Goal: Information Seeking & Learning: Check status

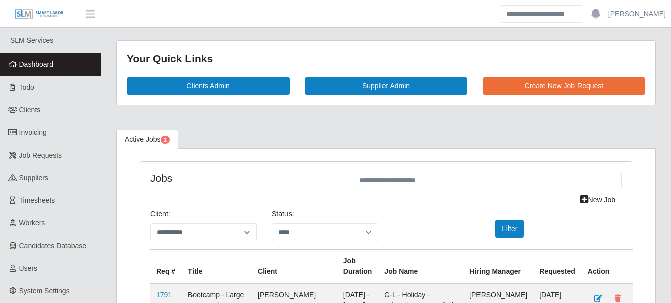
select select "****"
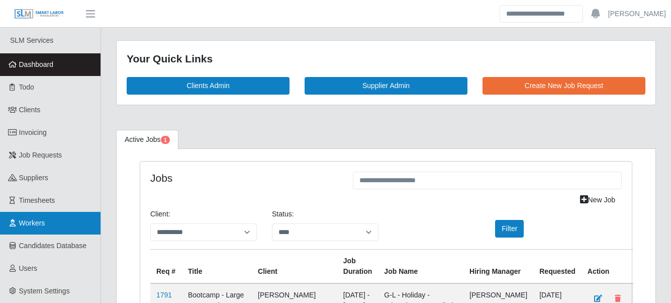
click at [46, 223] on link "Workers" at bounding box center [50, 223] width 100 height 23
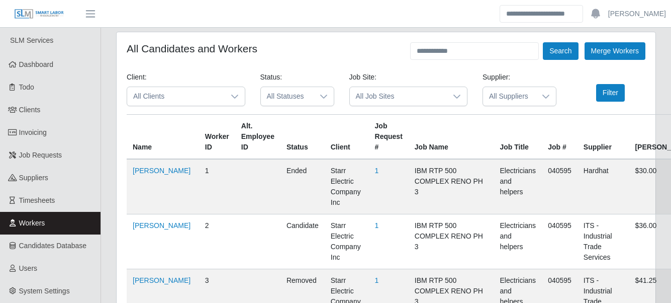
click at [454, 50] on input "text" at bounding box center [474, 51] width 129 height 18
paste input "**********"
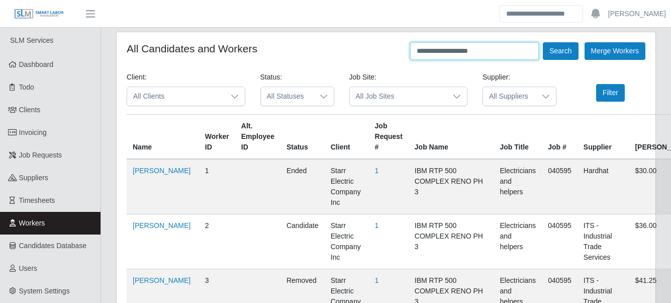
click at [543, 42] on button "Search" at bounding box center [560, 51] width 35 height 18
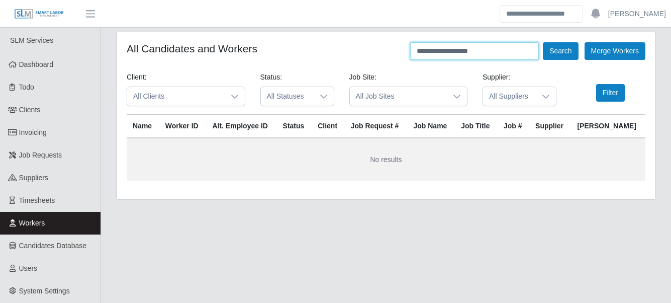
drag, startPoint x: 439, startPoint y: 51, endPoint x: 352, endPoint y: 51, distance: 86.9
click at [353, 51] on div "**********" at bounding box center [386, 51] width 519 height 18
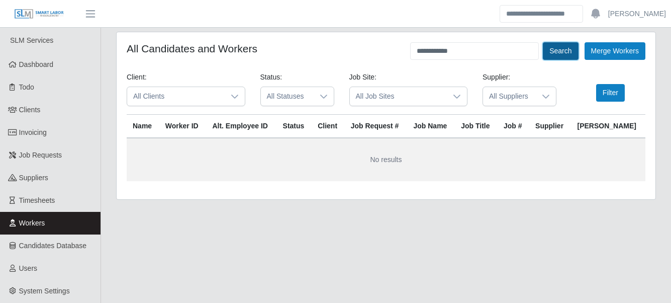
click at [573, 52] on button "Search" at bounding box center [560, 51] width 35 height 18
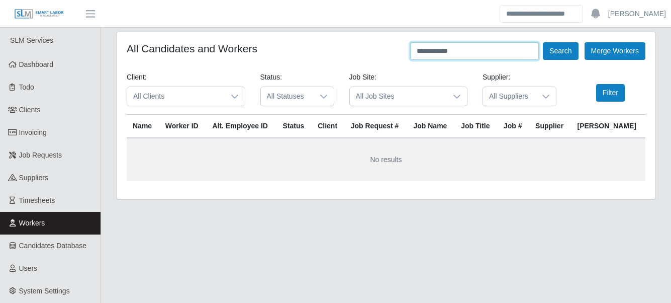
click at [485, 48] on input "**********" at bounding box center [474, 51] width 129 height 18
click at [451, 50] on input "**********" at bounding box center [474, 51] width 129 height 18
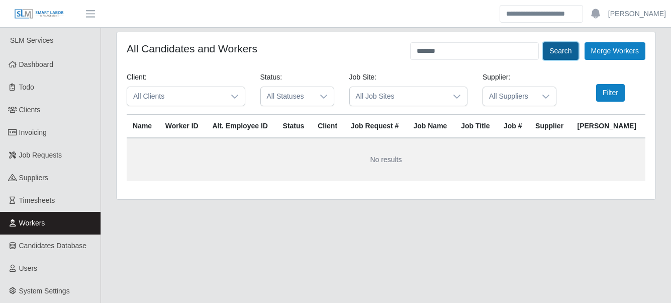
click at [563, 49] on button "Search" at bounding box center [560, 51] width 35 height 18
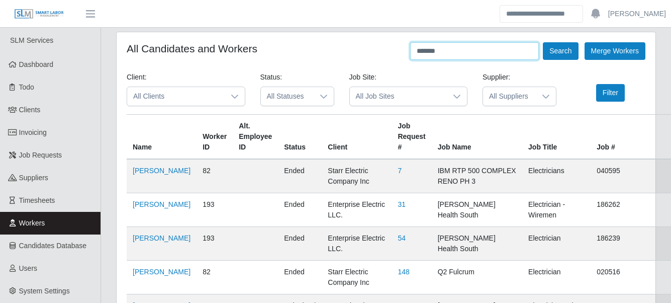
click at [498, 53] on input "*******" at bounding box center [474, 51] width 129 height 18
paste input "******"
click at [543, 42] on button "Search" at bounding box center [560, 51] width 35 height 18
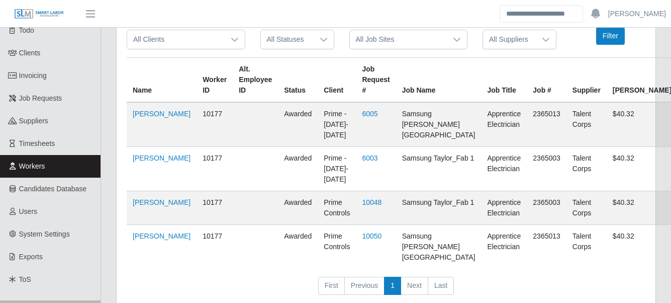
scroll to position [95, 0]
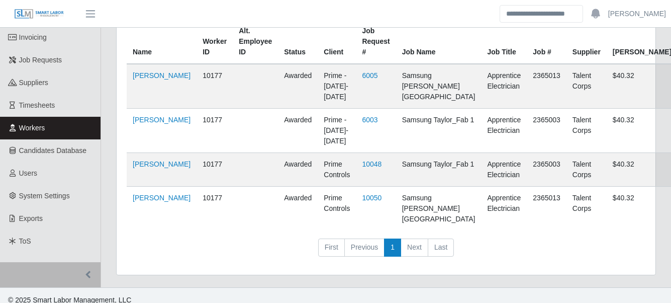
click at [198, 156] on td "10177" at bounding box center [214, 170] width 36 height 34
click at [149, 202] on link "Gustavo Davila" at bounding box center [162, 197] width 58 height 8
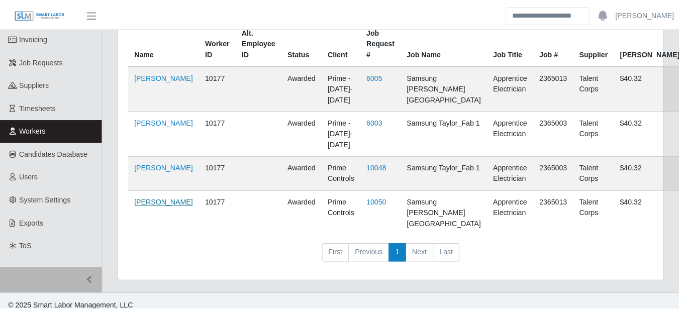
scroll to position [0, 0]
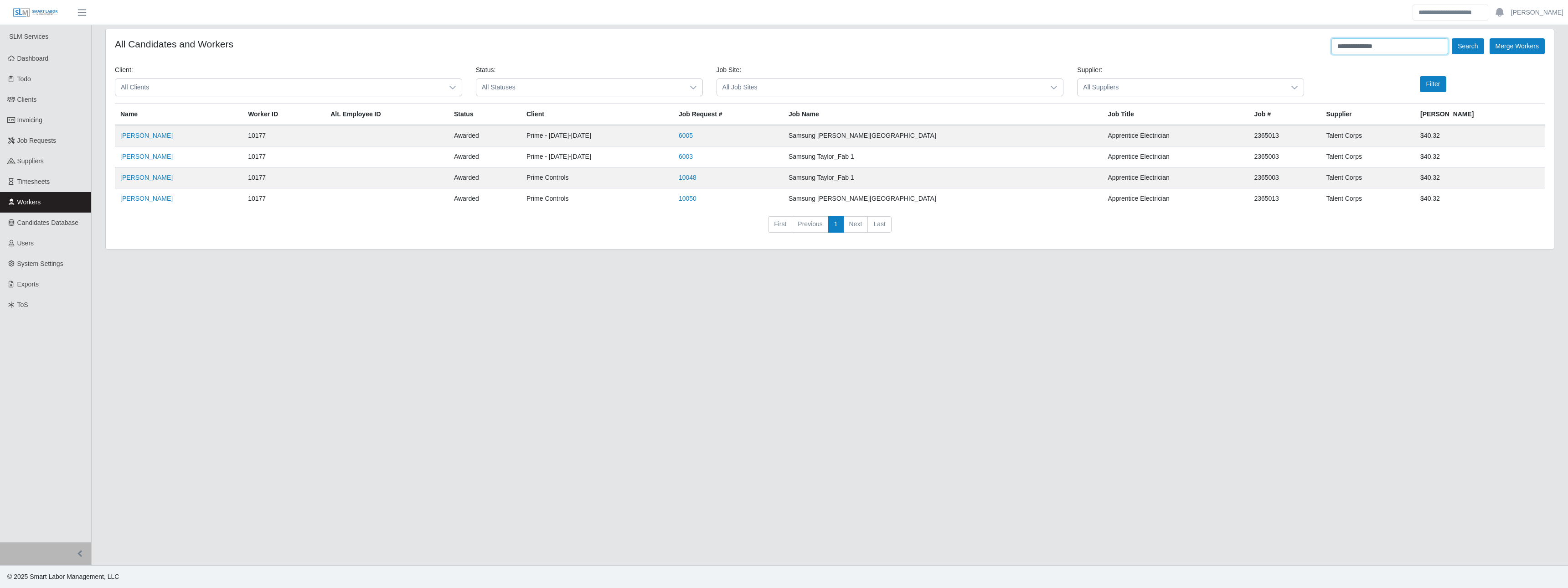
click at [608, 46] on input "**********" at bounding box center [1389, 46] width 117 height 16
drag, startPoint x: 1387, startPoint y: 44, endPoint x: 1227, endPoint y: 31, distance: 160.5
click at [608, 34] on div "**********" at bounding box center [830, 139] width 1447 height 220
click at [608, 38] on button "Search" at bounding box center [1466, 46] width 32 height 16
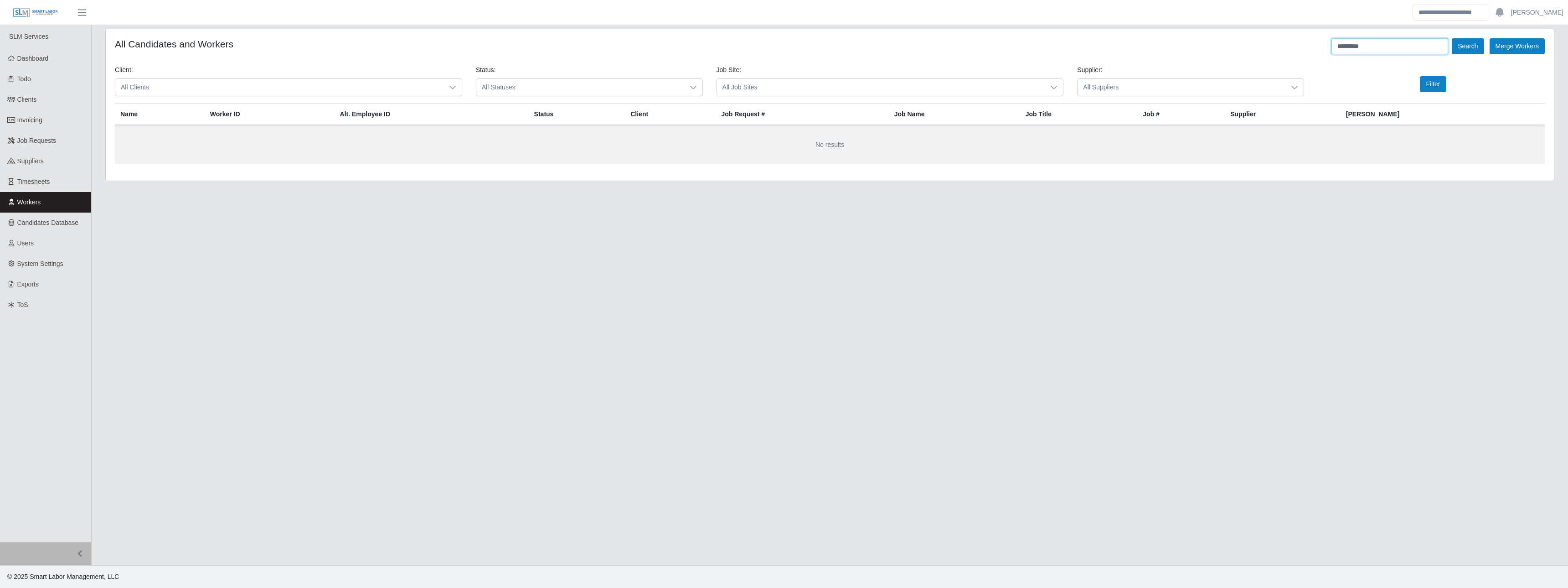
drag, startPoint x: 1363, startPoint y: 47, endPoint x: 1369, endPoint y: 49, distance: 6.3
click at [608, 38] on button "Search" at bounding box center [1466, 46] width 32 height 16
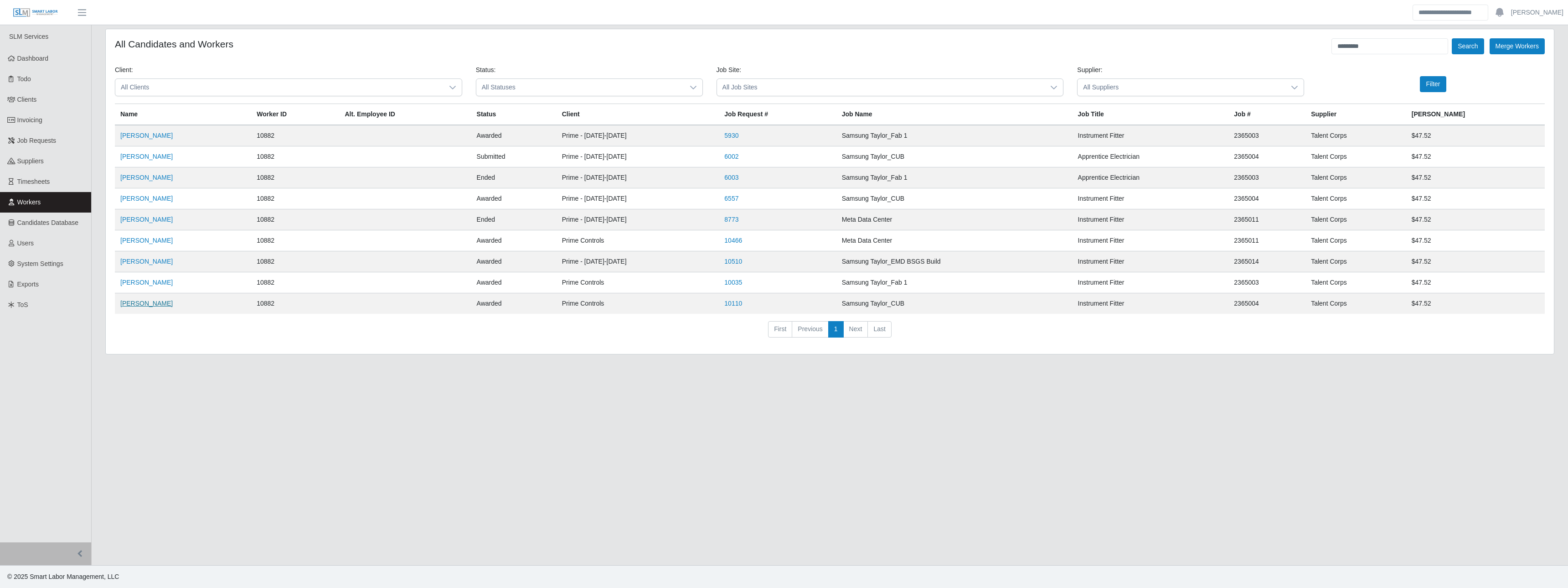
click at [134, 274] on link "Nike Diaz" at bounding box center [147, 303] width 53 height 7
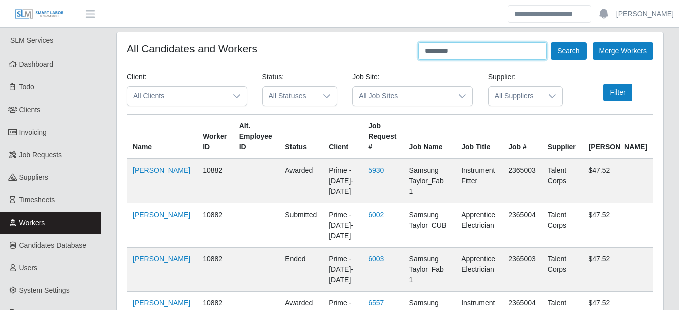
drag, startPoint x: 471, startPoint y: 49, endPoint x: 357, endPoint y: 50, distance: 113.6
click at [357, 50] on div "All Candidates and Workers ********* Search Merge Workers" at bounding box center [390, 51] width 527 height 18
click at [551, 42] on button "Search" at bounding box center [568, 51] width 35 height 18
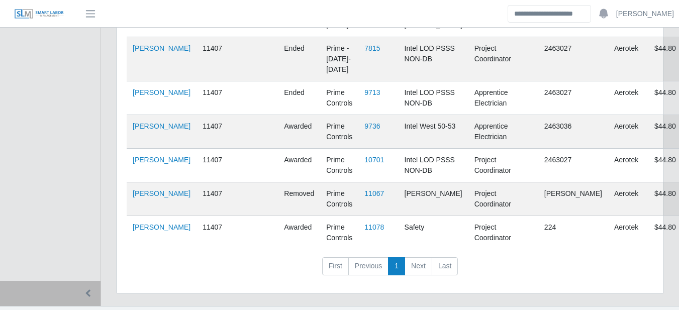
scroll to position [409, 0]
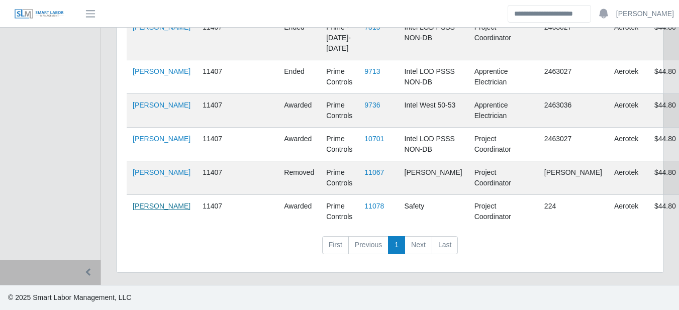
click at [151, 209] on link "Christina Jungblut" at bounding box center [162, 206] width 58 height 8
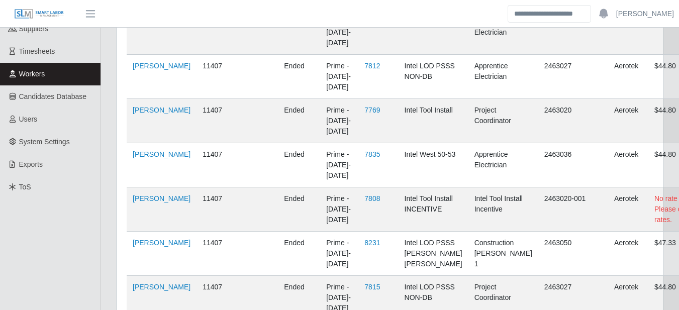
scroll to position [0, 0]
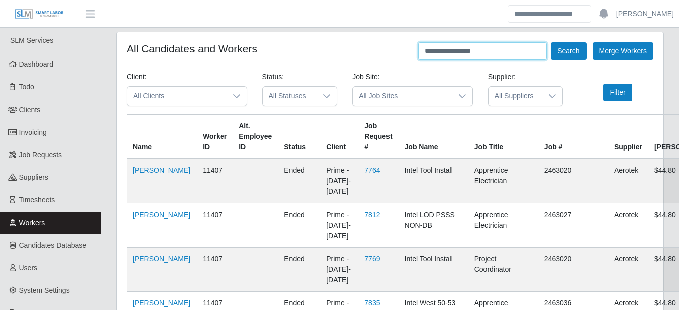
drag, startPoint x: 488, startPoint y: 46, endPoint x: 320, endPoint y: 41, distance: 168.4
type input "*******"
click at [551, 42] on button "Search" at bounding box center [568, 51] width 35 height 18
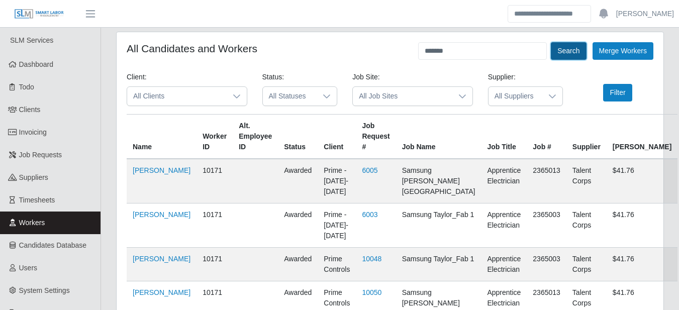
click at [557, 53] on button "Search" at bounding box center [568, 51] width 35 height 18
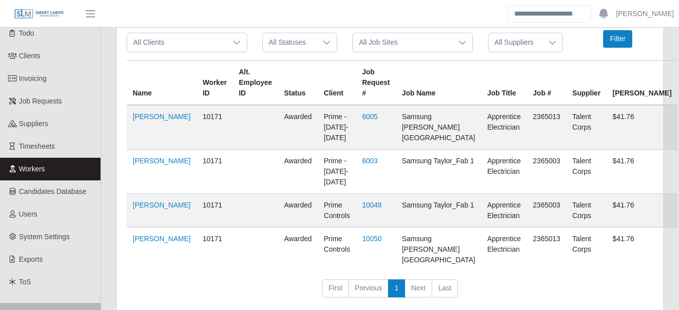
scroll to position [87, 0]
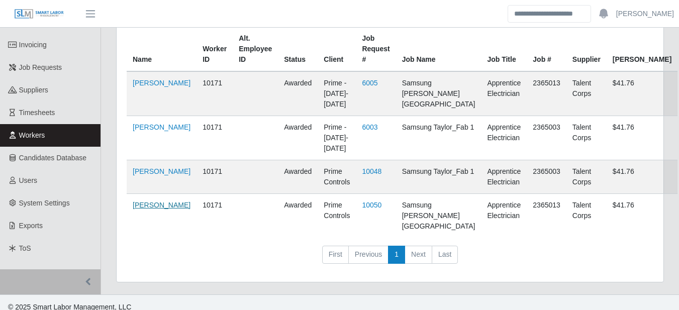
click at [140, 208] on link "Leovany Ramirez" at bounding box center [162, 205] width 58 height 8
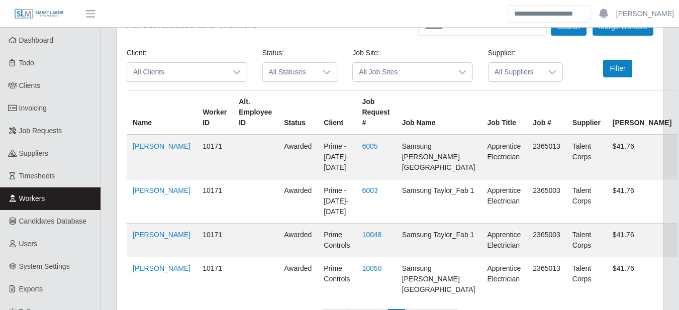
scroll to position [0, 0]
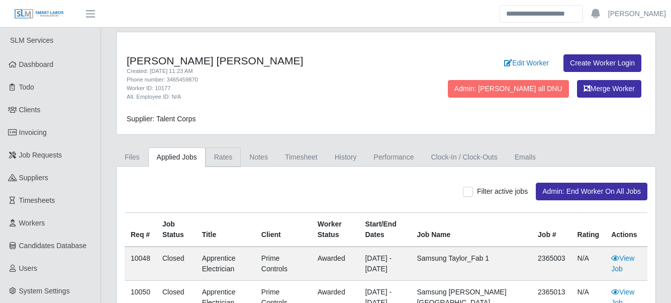
click at [221, 156] on link "Rates" at bounding box center [224, 157] width 36 height 20
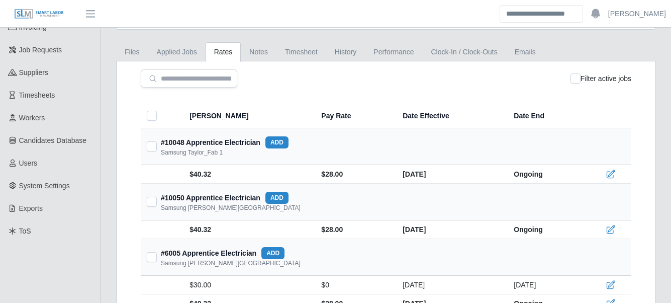
scroll to position [86, 0]
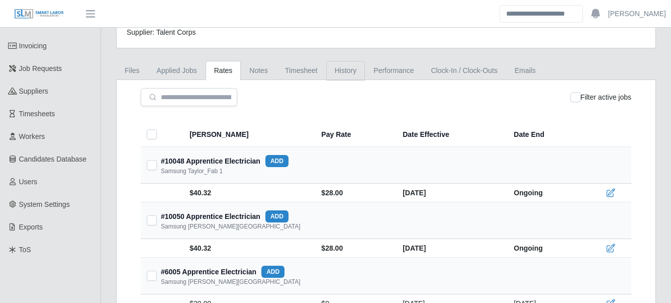
click at [336, 74] on link "History" at bounding box center [345, 71] width 39 height 20
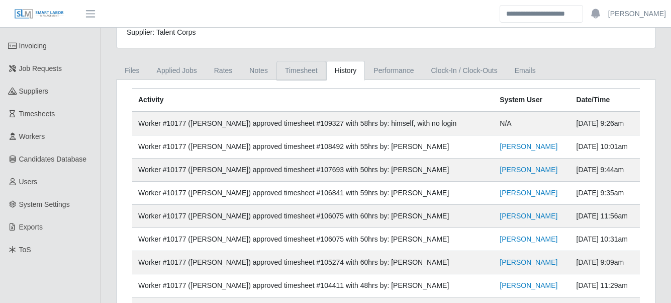
click at [307, 74] on link "Timesheet" at bounding box center [301, 71] width 50 height 20
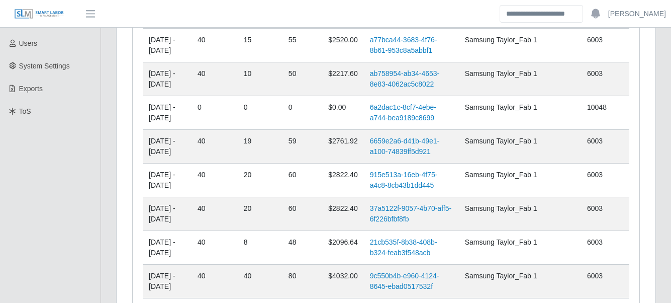
scroll to position [0, 0]
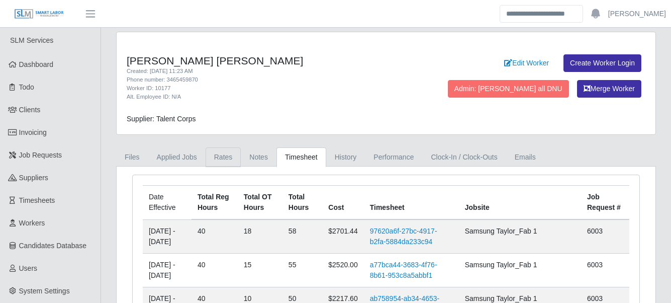
click at [206, 155] on link "Rates" at bounding box center [224, 157] width 36 height 20
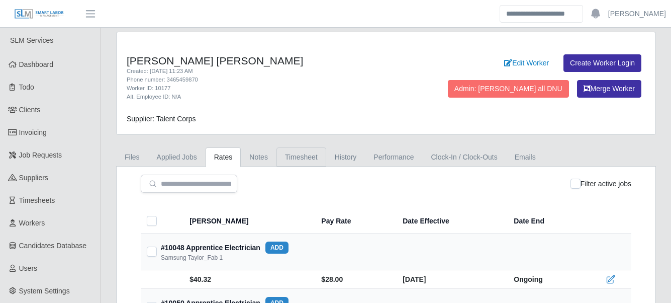
click at [298, 157] on link "Timesheet" at bounding box center [301, 157] width 50 height 20
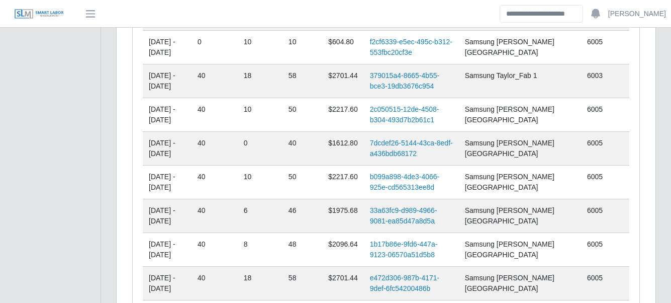
scroll to position [469, 0]
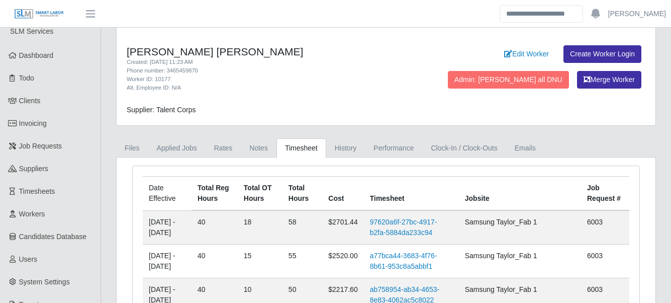
scroll to position [0, 0]
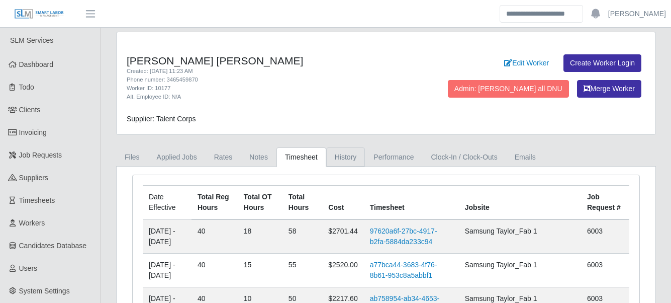
click at [350, 153] on link "History" at bounding box center [345, 157] width 39 height 20
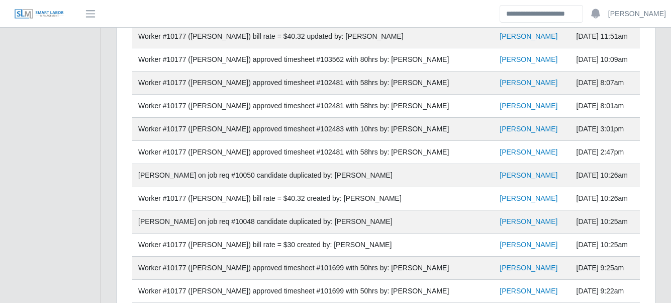
scroll to position [469, 0]
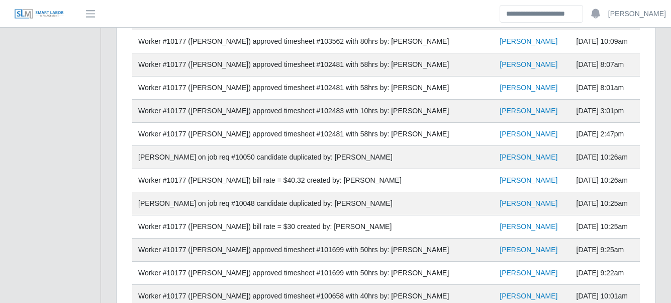
click at [404, 217] on td "Worker #10177 (Gustavo Davila) bill rate = $30 created by: Clarissa Lisenby" at bounding box center [312, 226] width 361 height 23
click at [231, 205] on td "Gustavo Davila on job req #10048 candidate duplicated by: Clarissa Lisenby" at bounding box center [312, 203] width 361 height 23
click at [265, 179] on td "Worker #10177 (Gustavo Davila) bill rate = $40.32 created by: Clarissa Lisenby" at bounding box center [312, 180] width 361 height 23
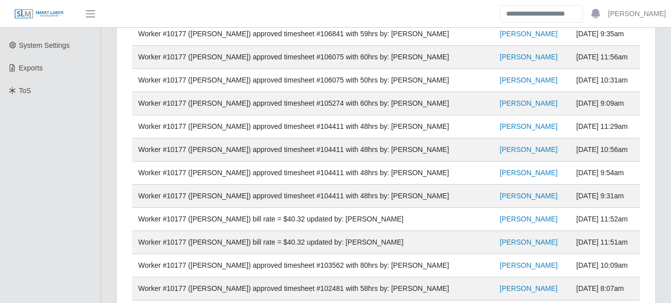
scroll to position [0, 0]
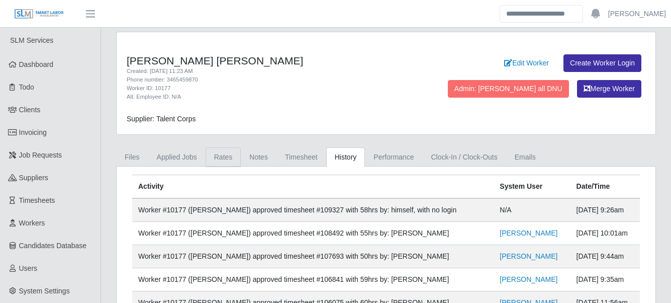
click at [231, 159] on link "Rates" at bounding box center [224, 157] width 36 height 20
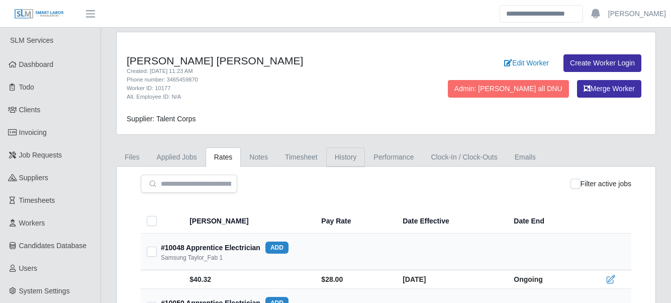
click at [348, 154] on link "History" at bounding box center [345, 157] width 39 height 20
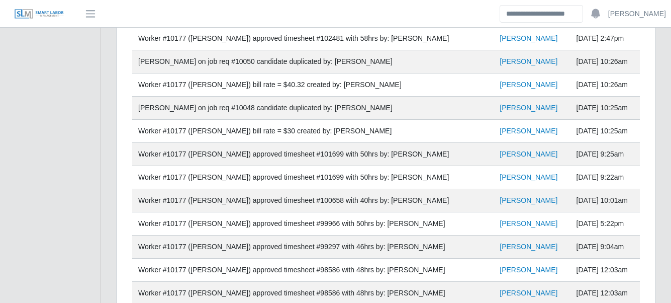
scroll to position [586, 0]
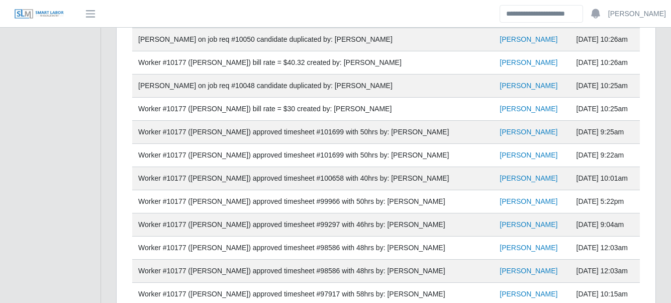
drag, startPoint x: 626, startPoint y: 109, endPoint x: 137, endPoint y: 63, distance: 491.0
click at [137, 63] on tbody "Worker #10177 (Gustavo Davila) approved timesheet #109327 with 58hrs by: himsel…" at bounding box center [386, 190] width 508 height 1156
drag, startPoint x: 137, startPoint y: 63, endPoint x: 230, endPoint y: 91, distance: 97.0
click at [230, 91] on td "Gustavo Davila on job req #10048 candidate duplicated by: Clarissa Lisenby" at bounding box center [312, 85] width 361 height 23
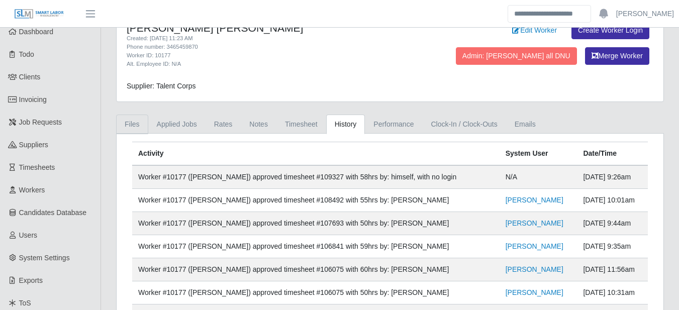
scroll to position [0, 0]
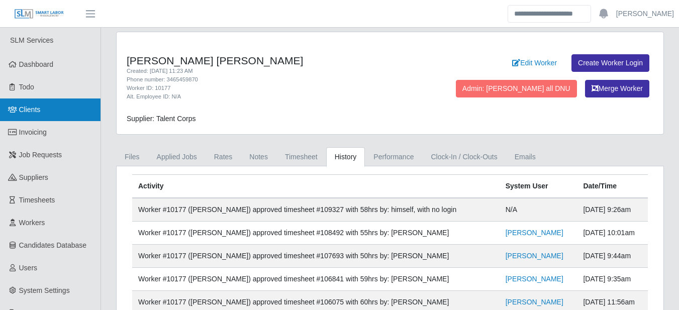
click at [53, 108] on link "Clients" at bounding box center [50, 109] width 100 height 23
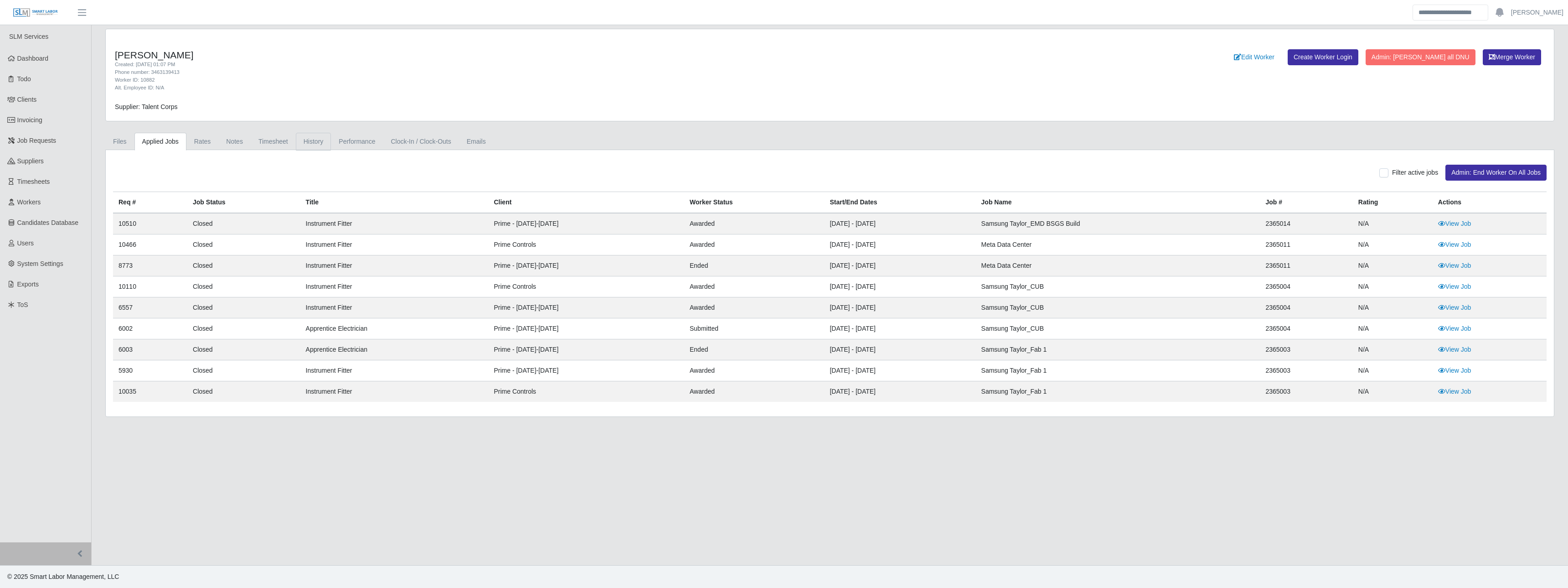
click at [307, 136] on link "History" at bounding box center [313, 142] width 35 height 18
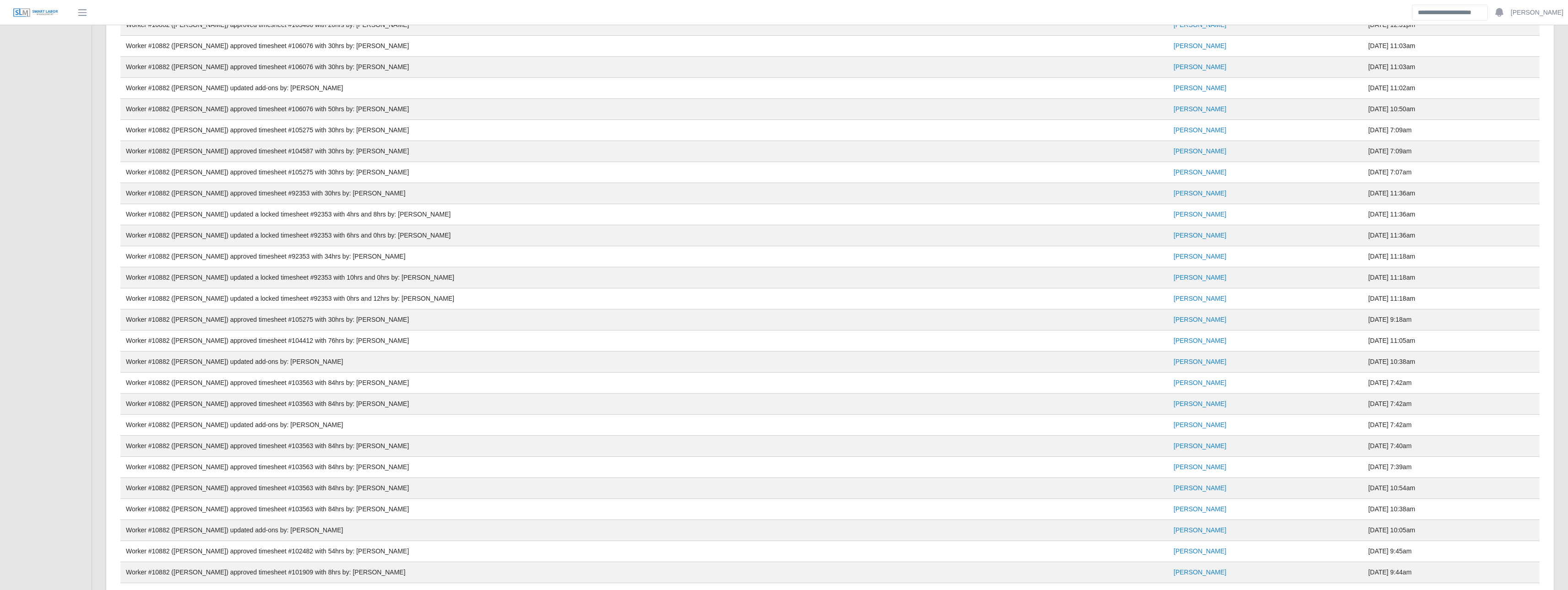
scroll to position [704, 0]
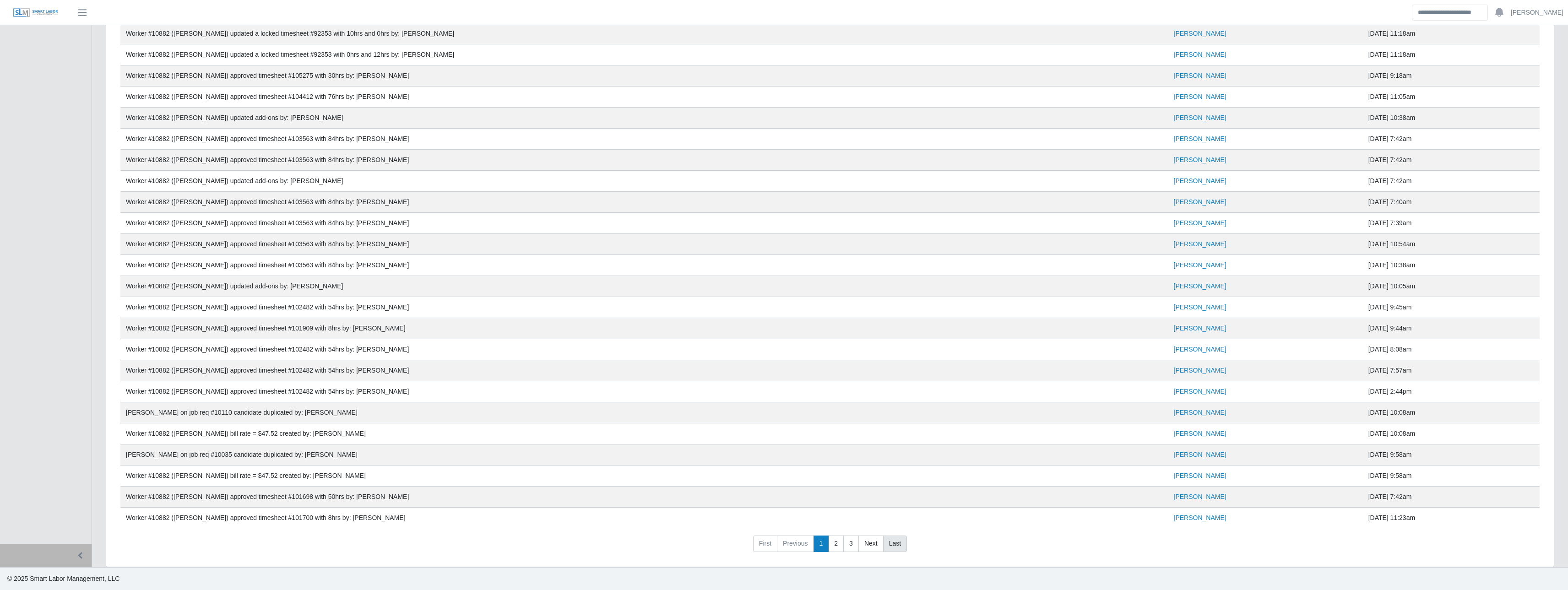
click at [897, 540] on link "Last" at bounding box center [895, 544] width 24 height 16
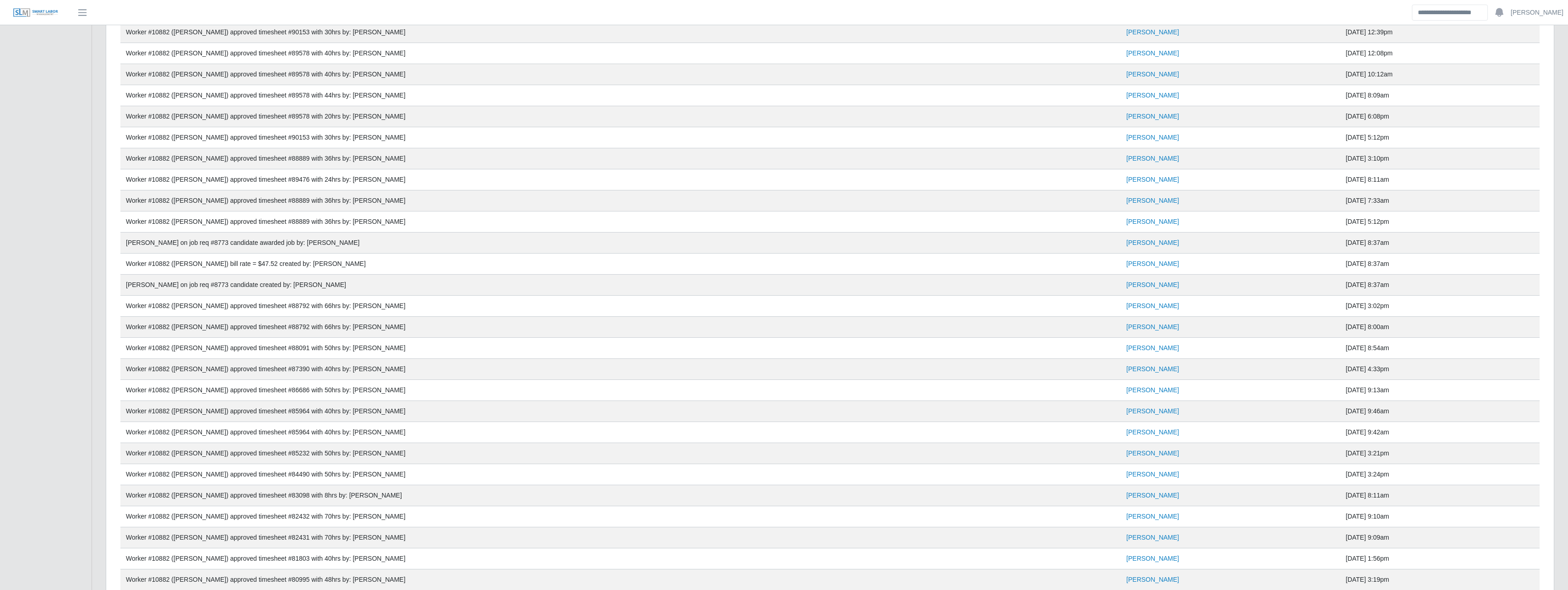
scroll to position [409, 0]
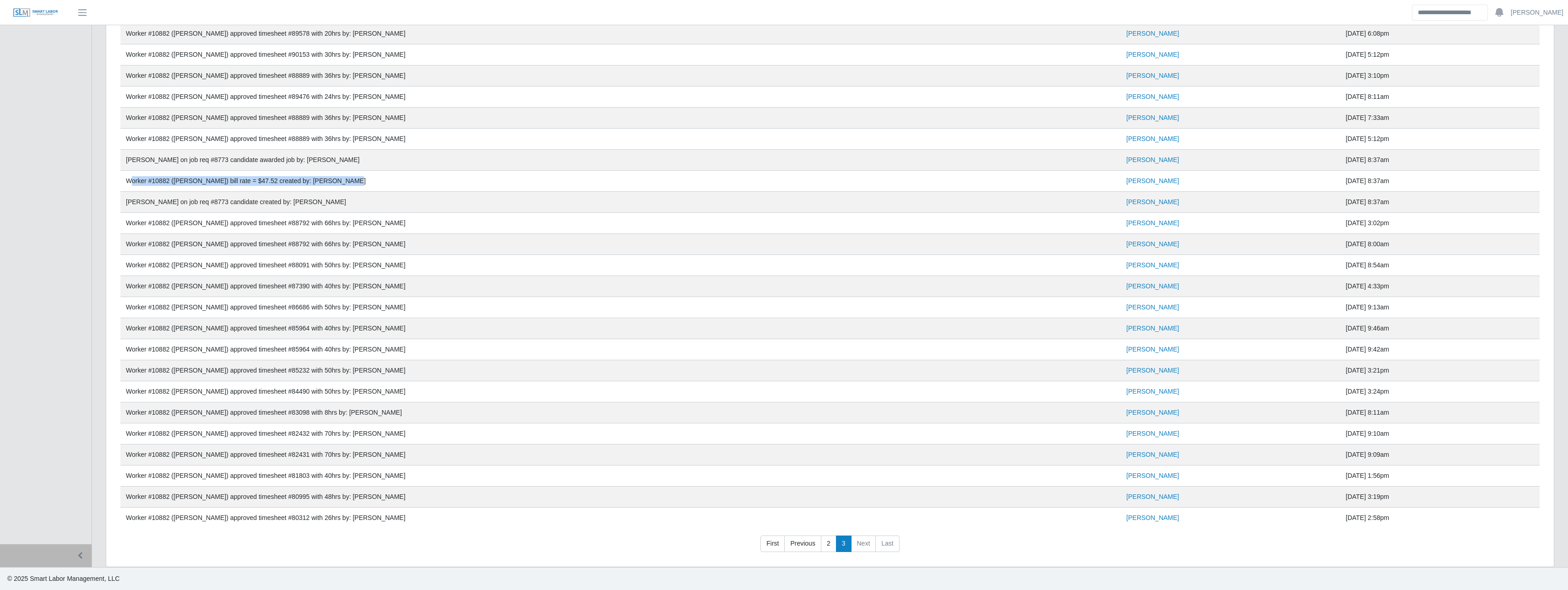
drag, startPoint x: 160, startPoint y: 178, endPoint x: 333, endPoint y: 187, distance: 173.2
click at [333, 187] on td "Worker #10882 (Nike Diaz) bill rate = $47.52 created by: Clarissa Lisenby" at bounding box center [620, 180] width 1000 height 21
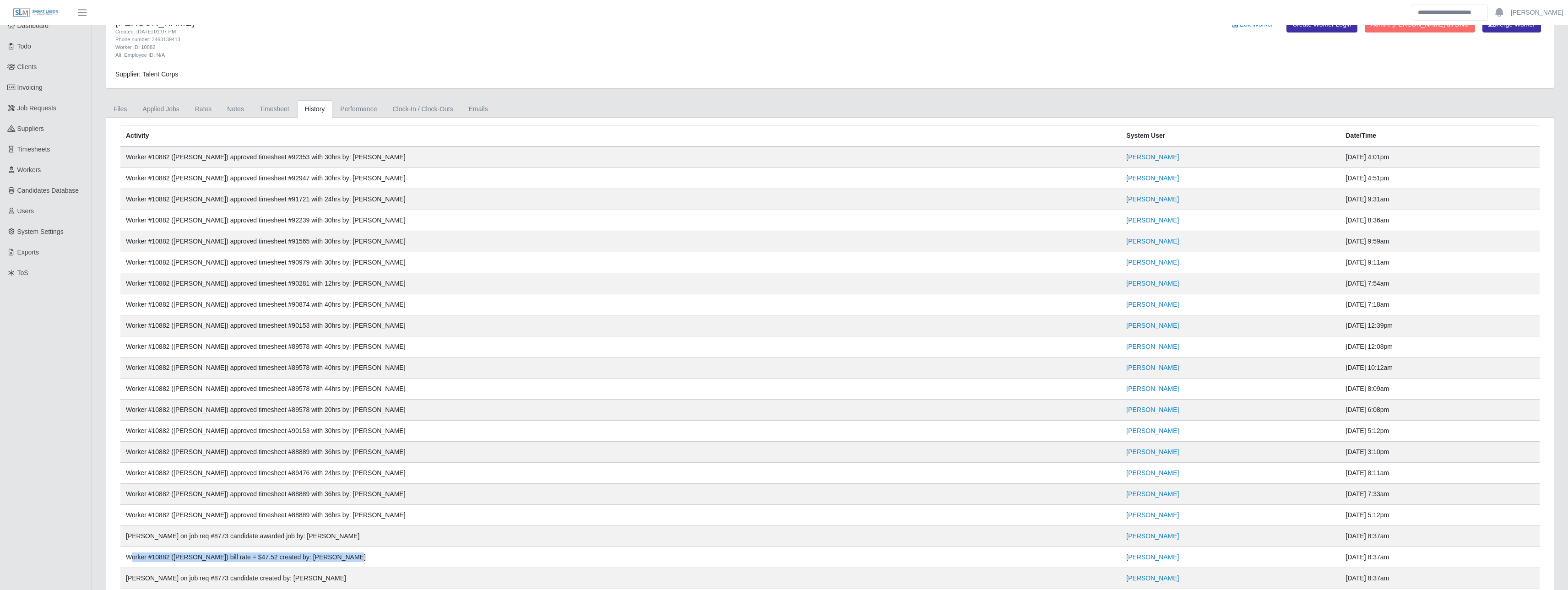
scroll to position [0, 0]
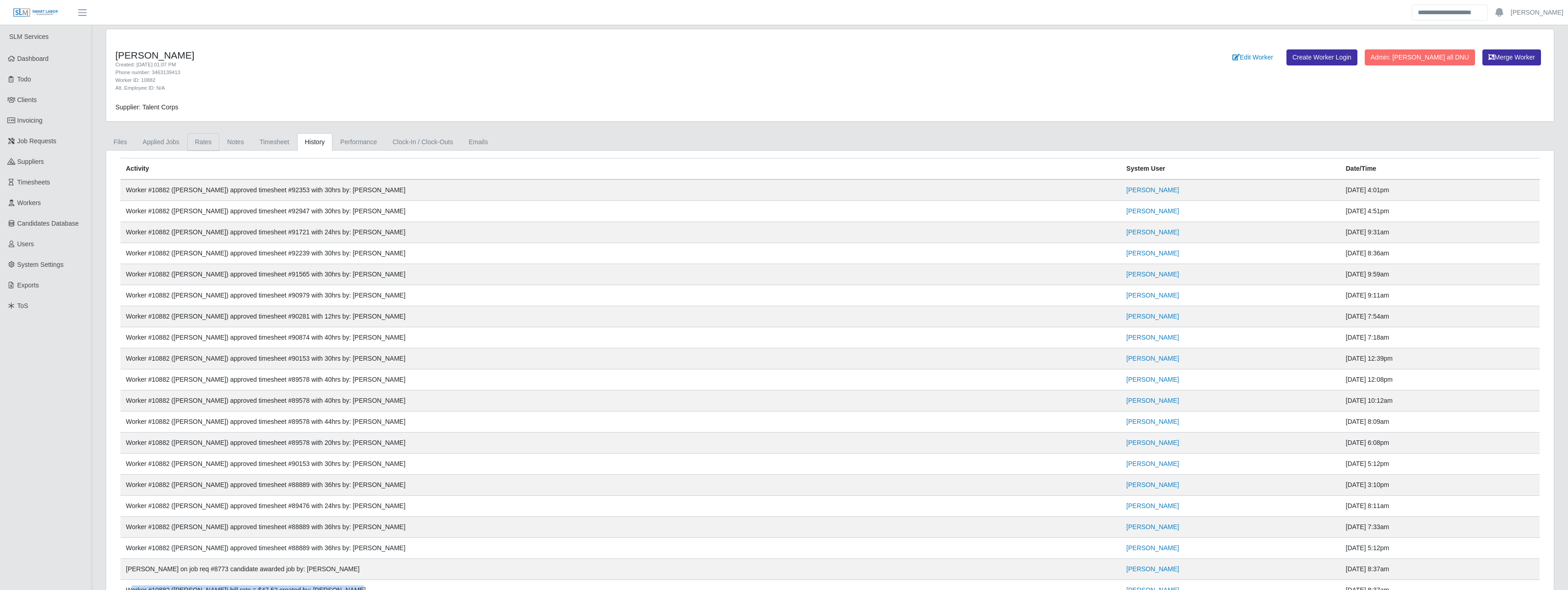
click at [193, 143] on link "Rates" at bounding box center [204, 142] width 33 height 18
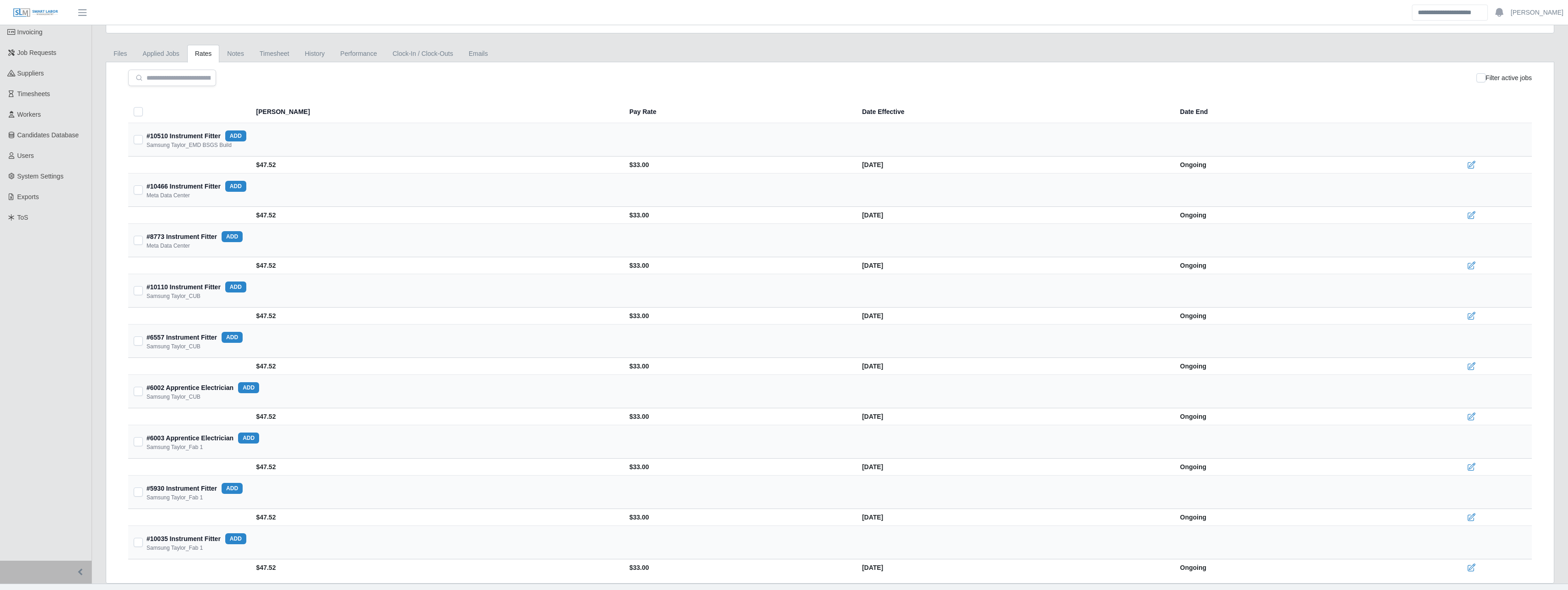
scroll to position [105, 0]
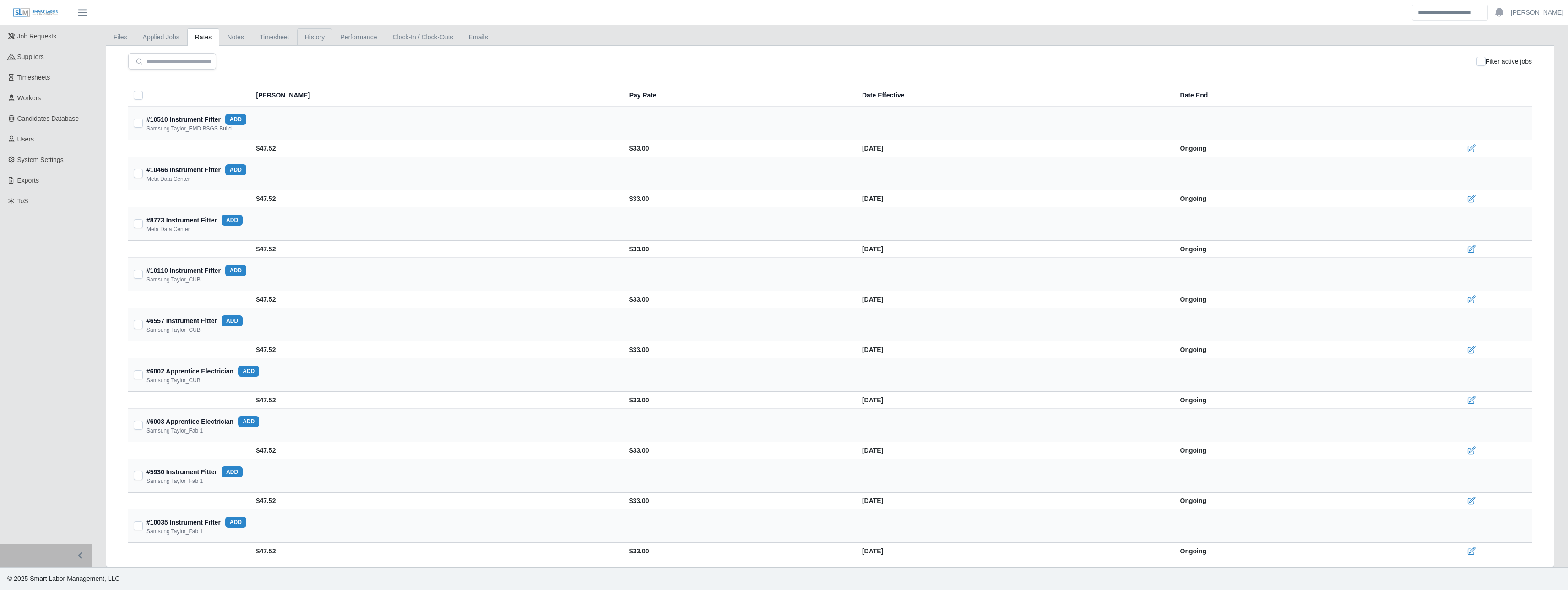
click at [311, 33] on link "History" at bounding box center [314, 37] width 36 height 18
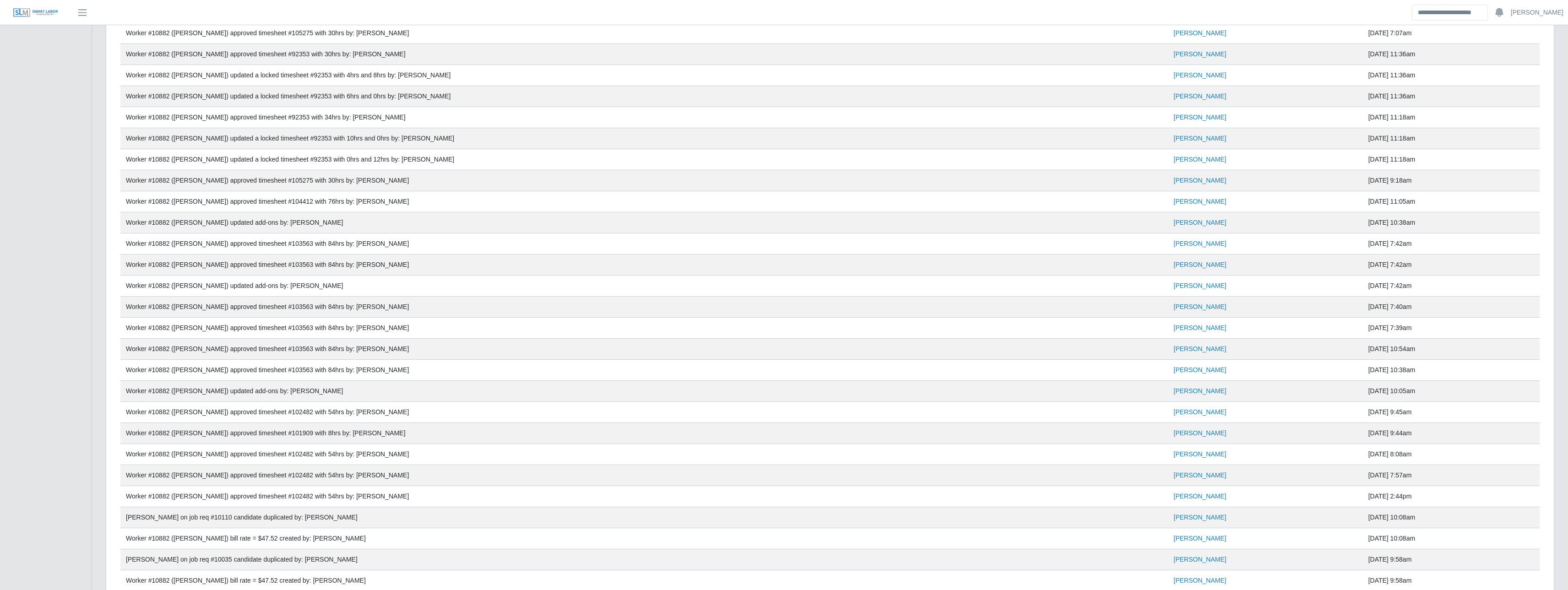
scroll to position [704, 0]
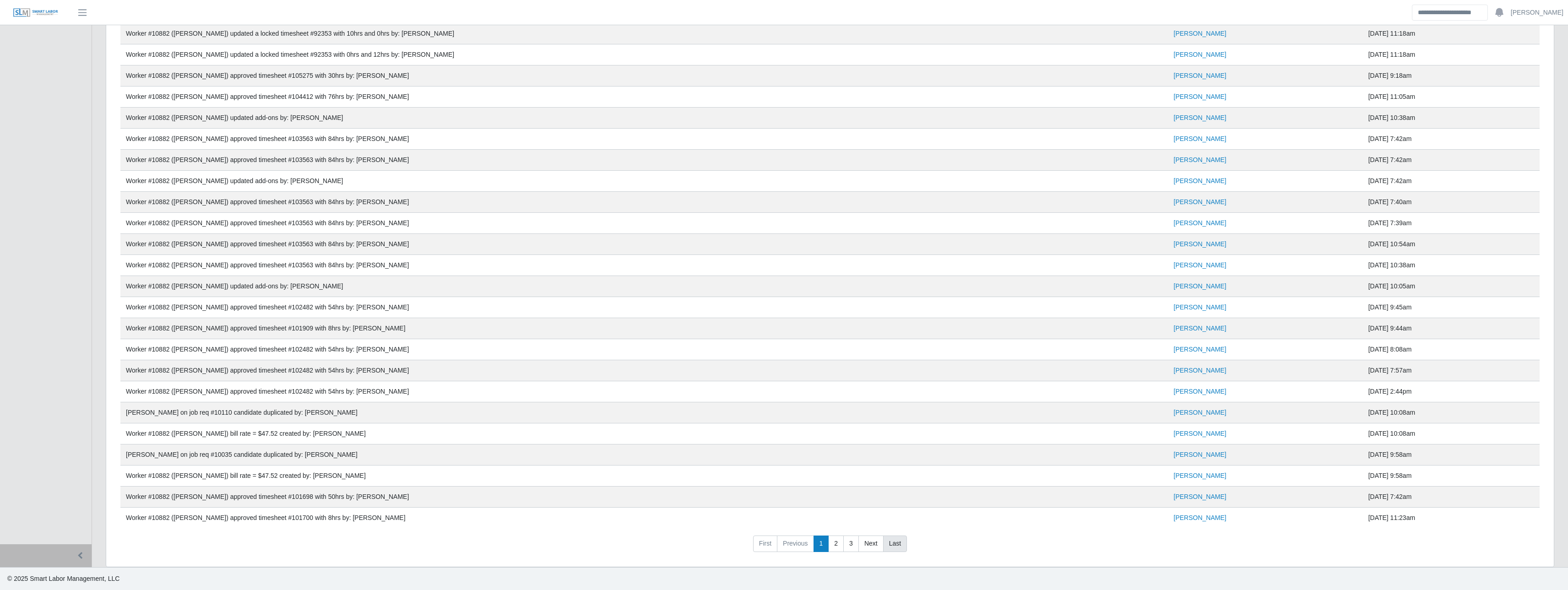
click at [891, 539] on link "Last" at bounding box center [895, 544] width 24 height 16
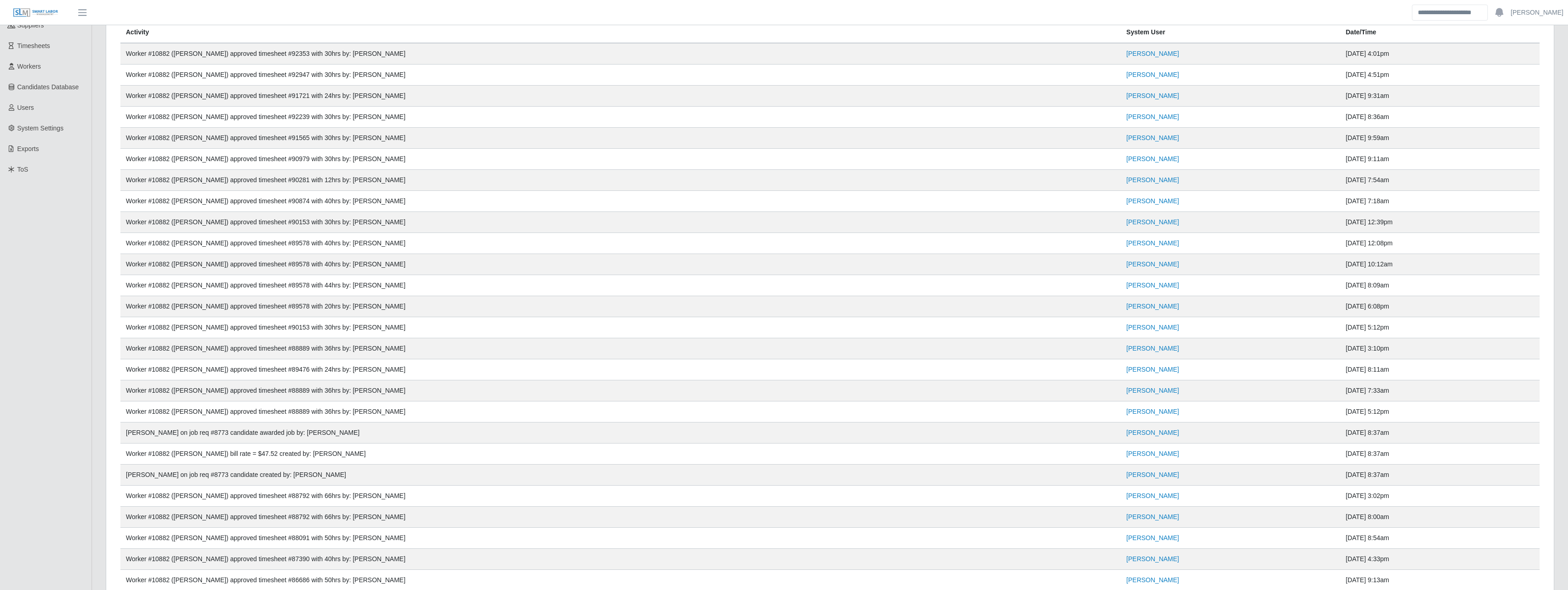
scroll to position [0, 0]
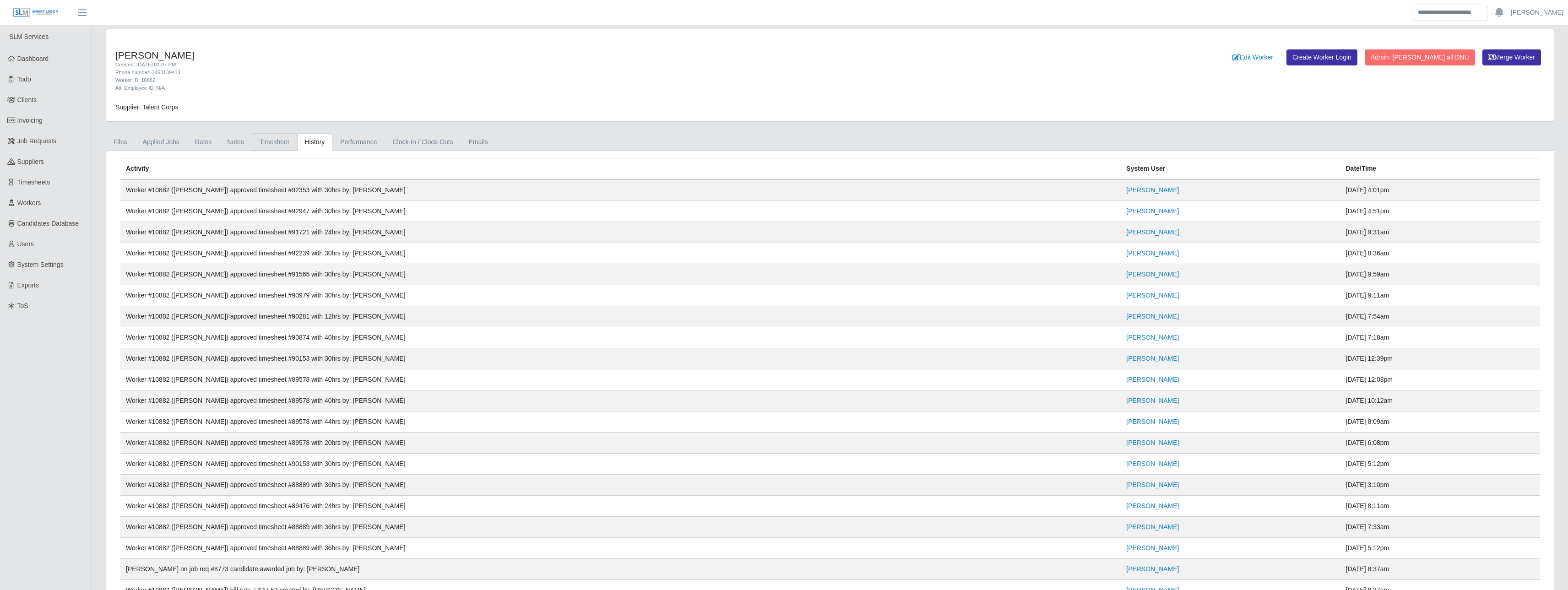
click at [280, 147] on link "Timesheet" at bounding box center [274, 142] width 46 height 18
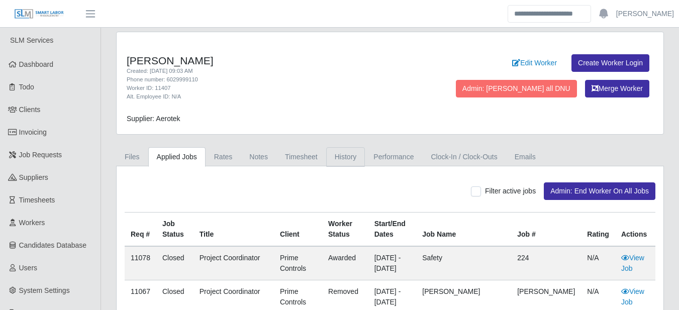
click at [332, 164] on link "History" at bounding box center [345, 157] width 39 height 20
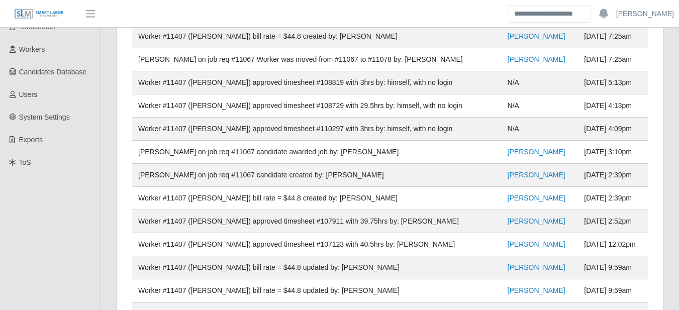
scroll to position [56, 0]
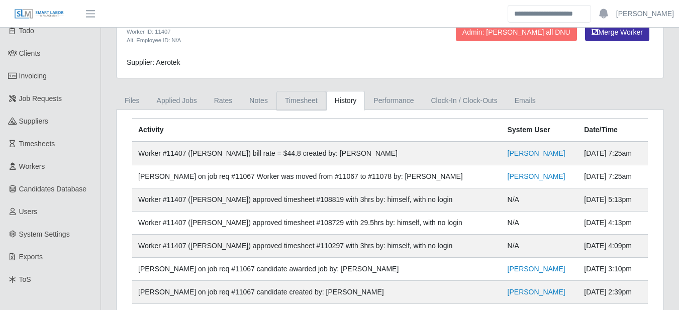
click at [302, 100] on link "Timesheet" at bounding box center [301, 101] width 50 height 20
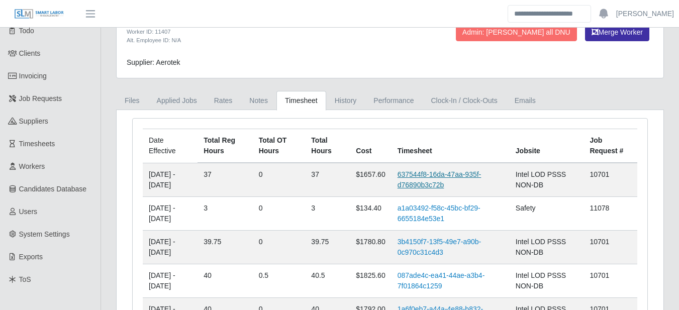
click at [458, 176] on link "637544f8-16da-47aa-935f-d76890b3c72b" at bounding box center [439, 179] width 84 height 19
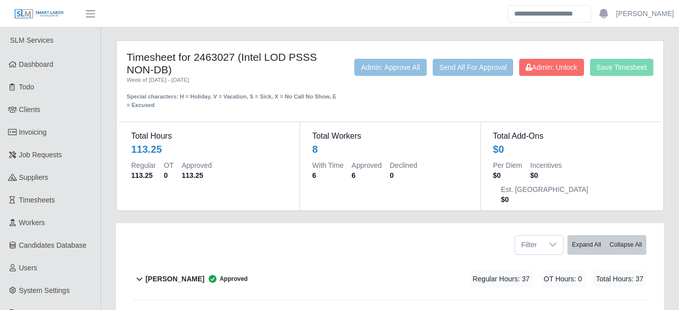
click at [193, 274] on b "[PERSON_NAME]" at bounding box center [174, 279] width 59 height 11
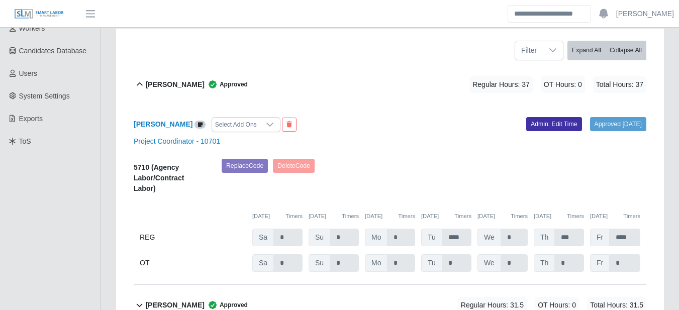
scroll to position [117, 0]
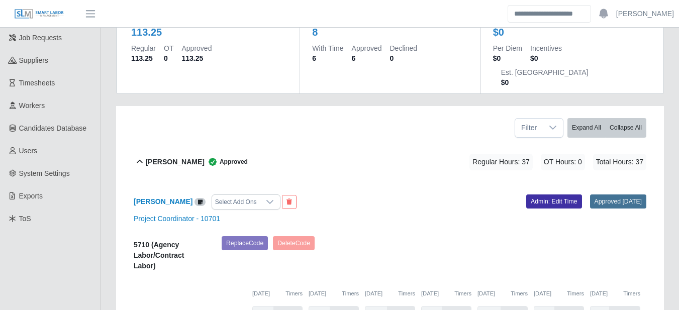
click at [602, 194] on link "Approved [DATE]" at bounding box center [618, 201] width 56 height 14
click at [439, 236] on div "Replace Code [GEOGRAPHIC_DATA] Code" at bounding box center [434, 256] width 440 height 41
click at [175, 197] on b "[PERSON_NAME]" at bounding box center [163, 201] width 59 height 8
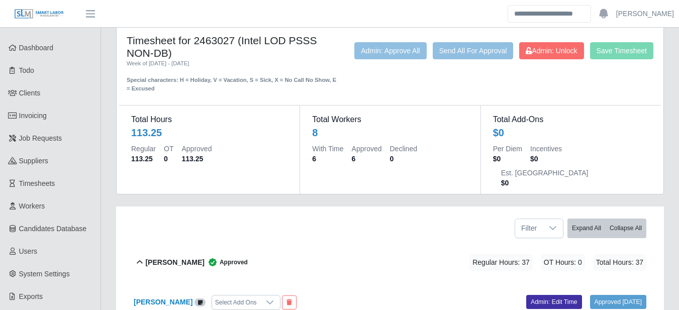
scroll to position [0, 0]
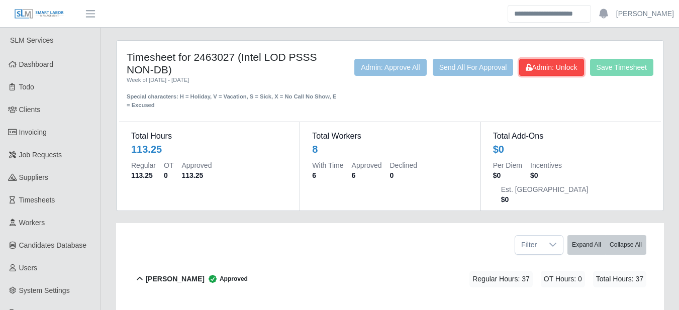
click at [547, 71] on span "Admin: Unlock" at bounding box center [551, 67] width 51 height 8
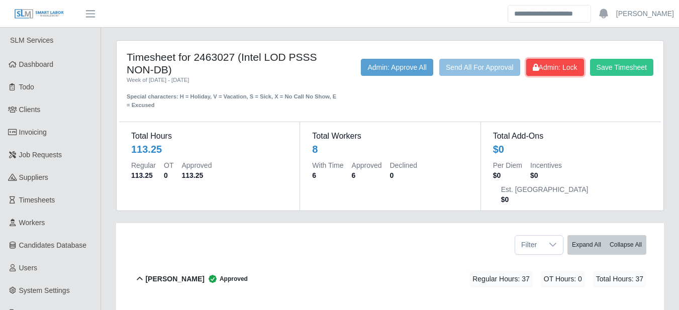
click at [552, 66] on span "Admin: Lock" at bounding box center [555, 67] width 45 height 8
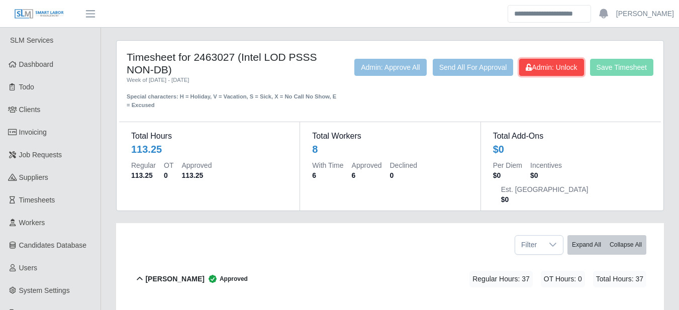
scroll to position [117, 0]
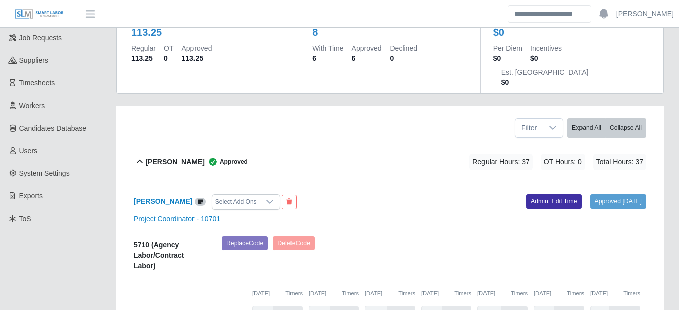
click at [452, 106] on div "Filter Expand All Collapse All" at bounding box center [390, 124] width 528 height 36
drag, startPoint x: 128, startPoint y: 174, endPoint x: 194, endPoint y: 176, distance: 66.3
copy b "Christina Jungblut"
click at [344, 156] on div "Christina Jungblut Approved Regular Hours: 37 OT Hours: 0 Total Hours: 37" at bounding box center [395, 162] width 501 height 41
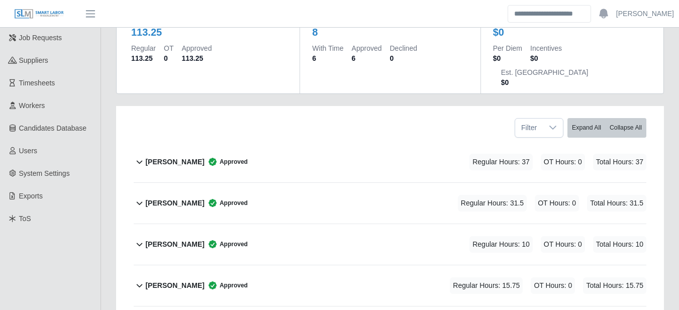
click at [208, 198] on icon at bounding box center [213, 203] width 10 height 10
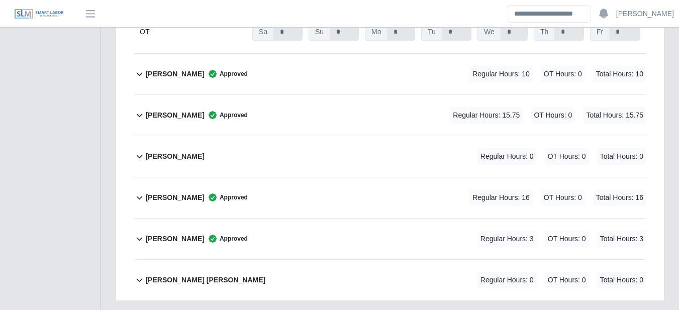
scroll to position [391, 0]
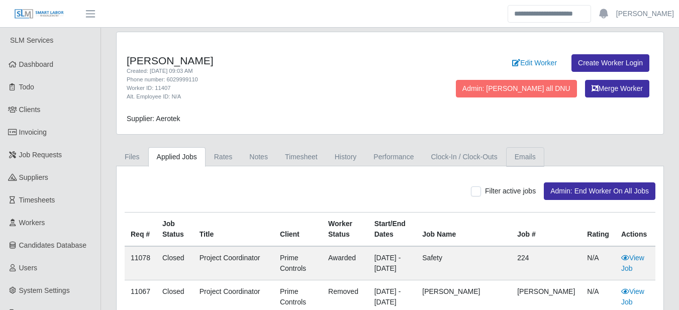
drag, startPoint x: 505, startPoint y: 147, endPoint x: 511, endPoint y: 148, distance: 5.6
click at [506, 147] on link "Emails" at bounding box center [525, 157] width 38 height 20
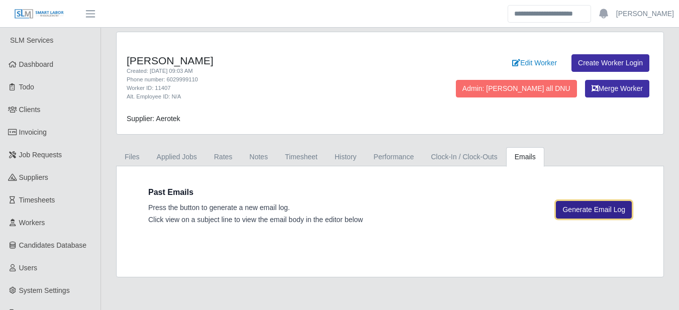
click at [594, 206] on button "Generate Email Log" at bounding box center [594, 210] width 76 height 18
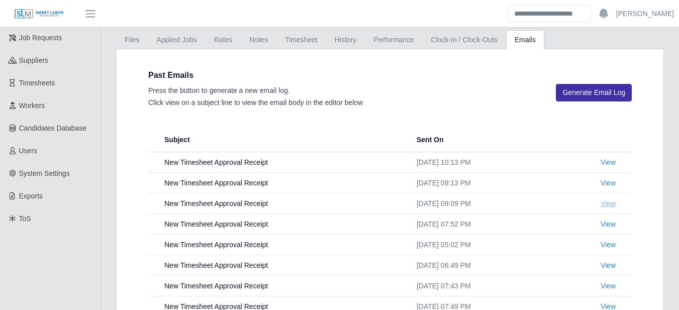
click at [600, 203] on link "View" at bounding box center [607, 203] width 15 height 8
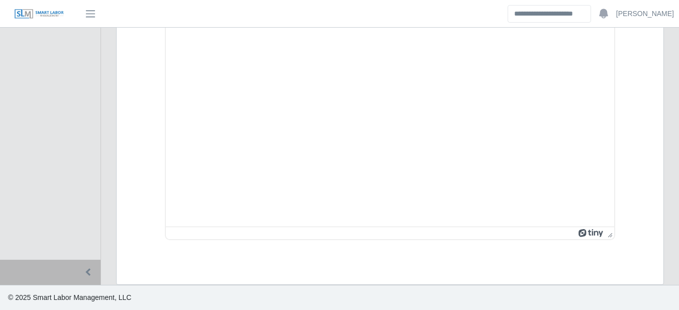
scroll to position [381, 0]
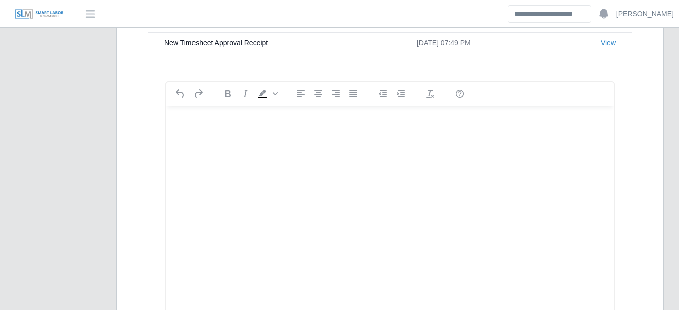
click at [643, 137] on div "Past Emails Press the button to generate a new email log. Click view on a subje…" at bounding box center [390, 93] width 516 height 600
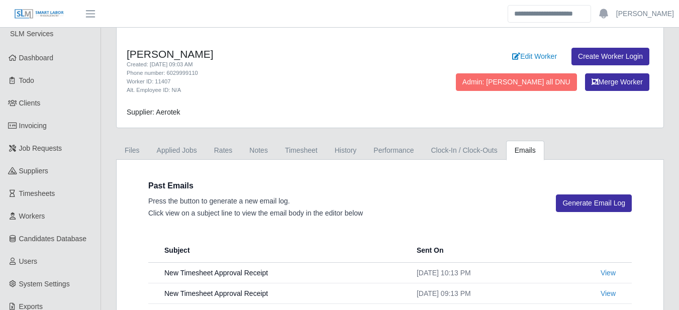
scroll to position [0, 0]
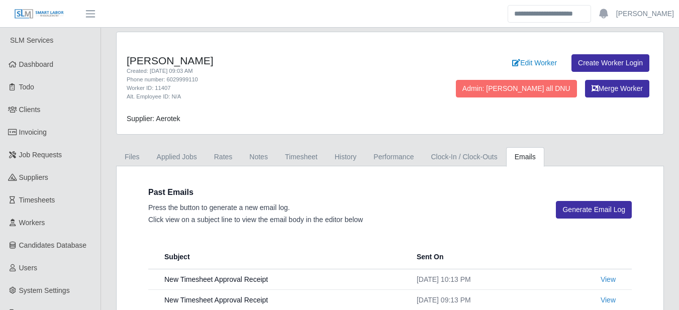
click at [640, 155] on ul "Files Applied Jobs Rates Notes Timesheet History Performance Clock-In / Clock-O…" at bounding box center [390, 156] width 548 height 19
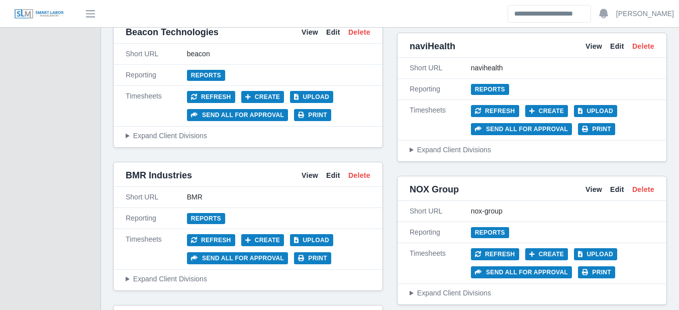
scroll to position [703, 0]
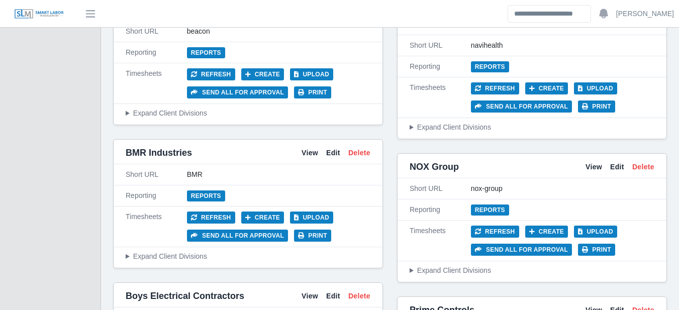
drag, startPoint x: 533, startPoint y: 133, endPoint x: 526, endPoint y: 129, distance: 7.9
